Goal: Check status

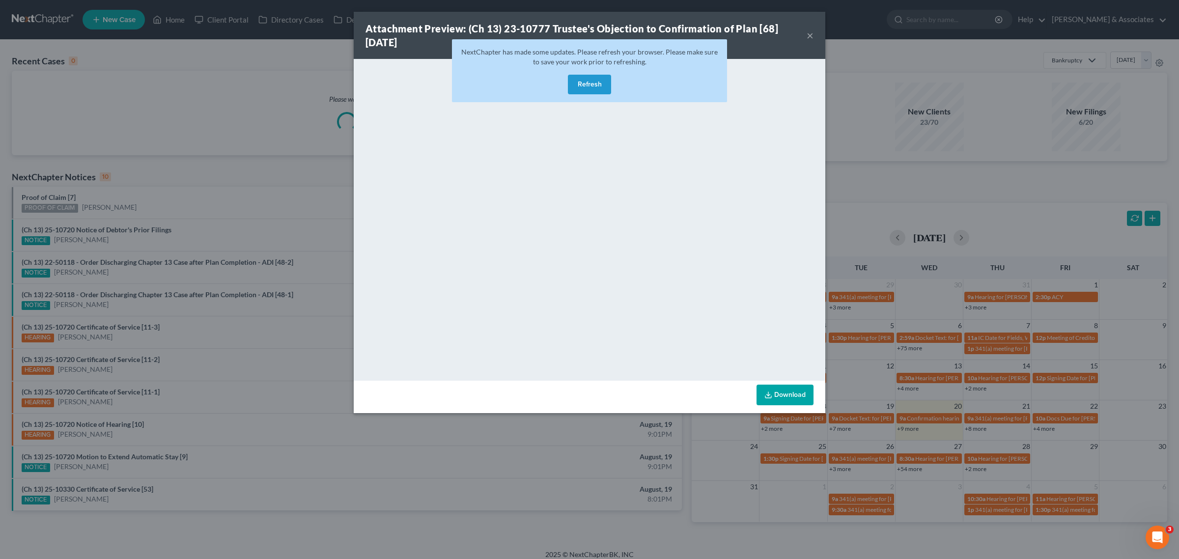
click at [587, 81] on button "Refresh" at bounding box center [589, 85] width 43 height 20
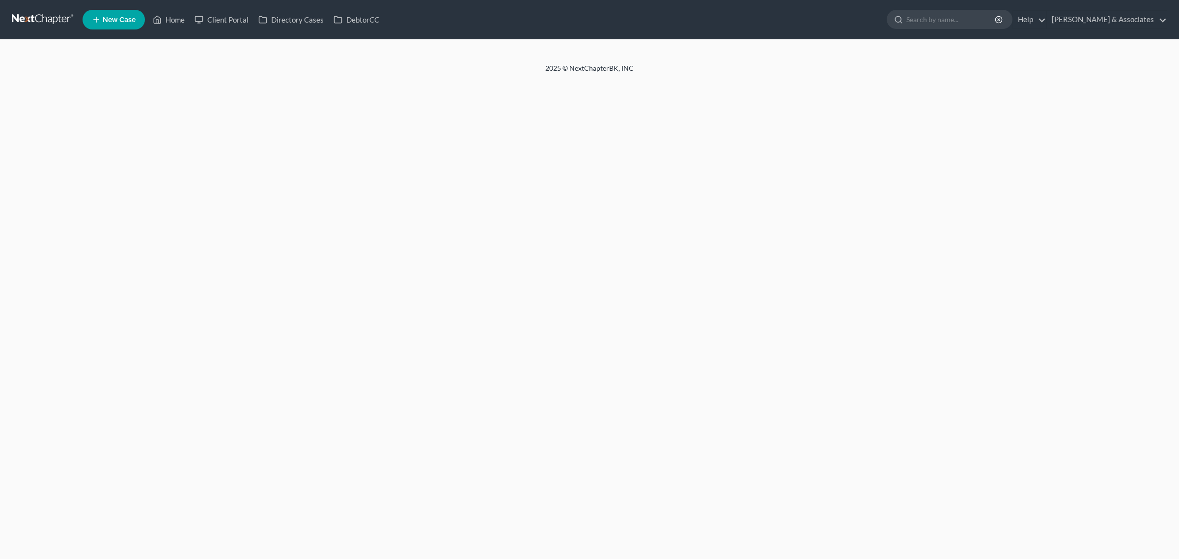
click at [814, 34] on nav "Home New Case Client Portal Directory Cases DebtorCC [PERSON_NAME] & Associates…" at bounding box center [589, 19] width 1179 height 39
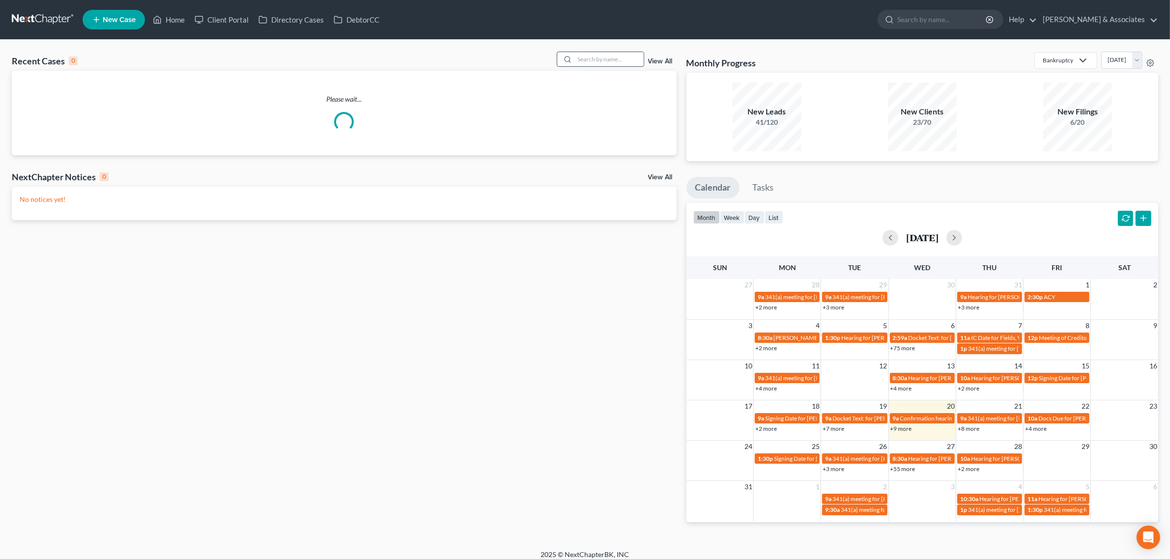
click at [590, 60] on input "search" at bounding box center [609, 59] width 69 height 14
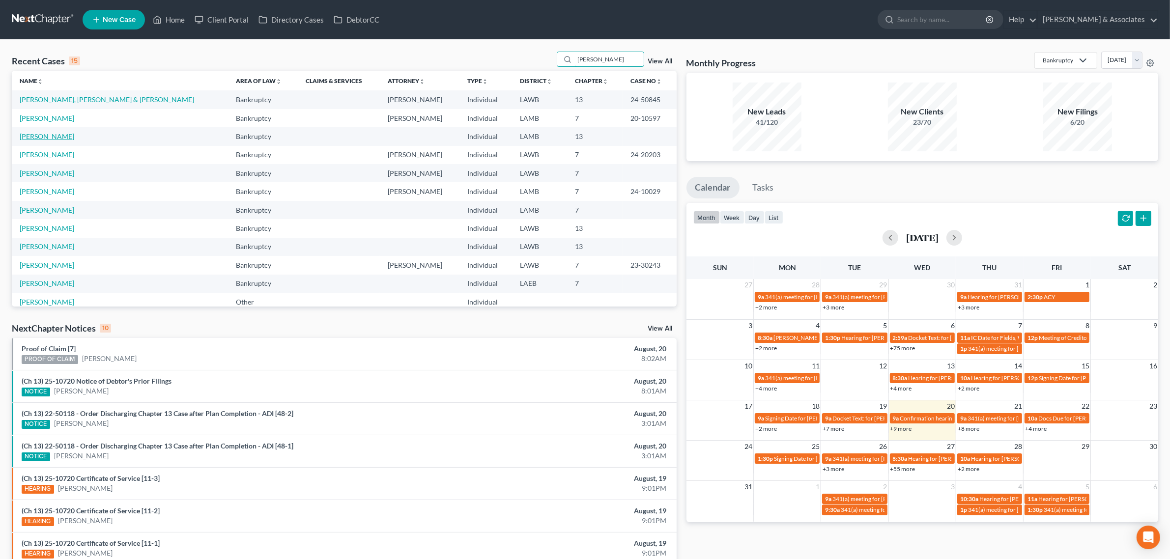
type input "[PERSON_NAME]"
